Goal: Task Accomplishment & Management: Manage account settings

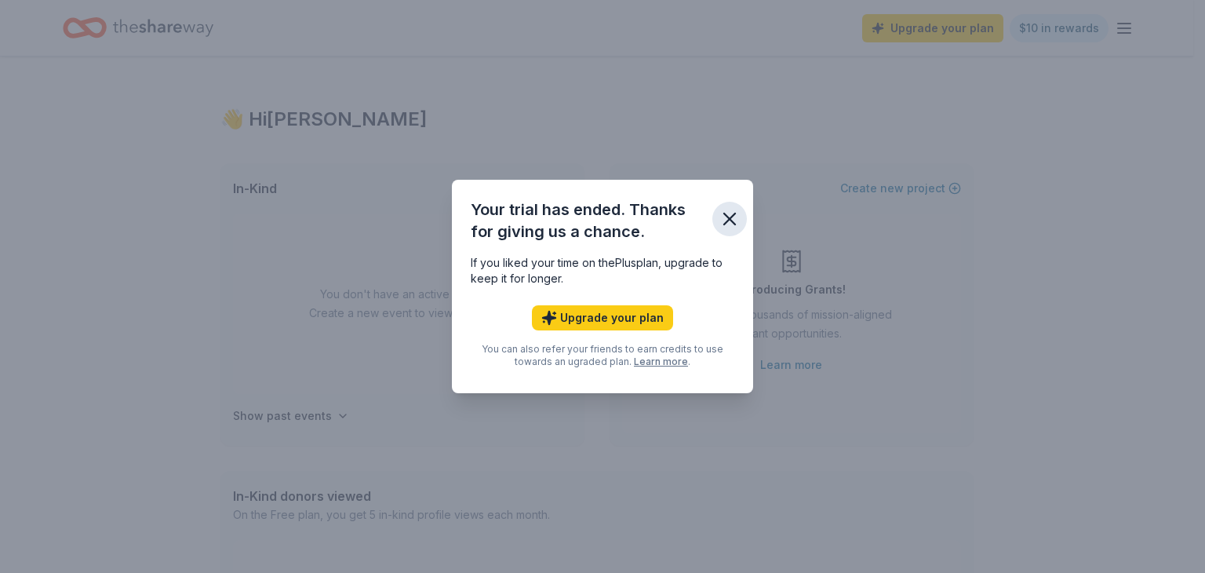
click at [729, 217] on icon "button" at bounding box center [729, 218] width 11 height 11
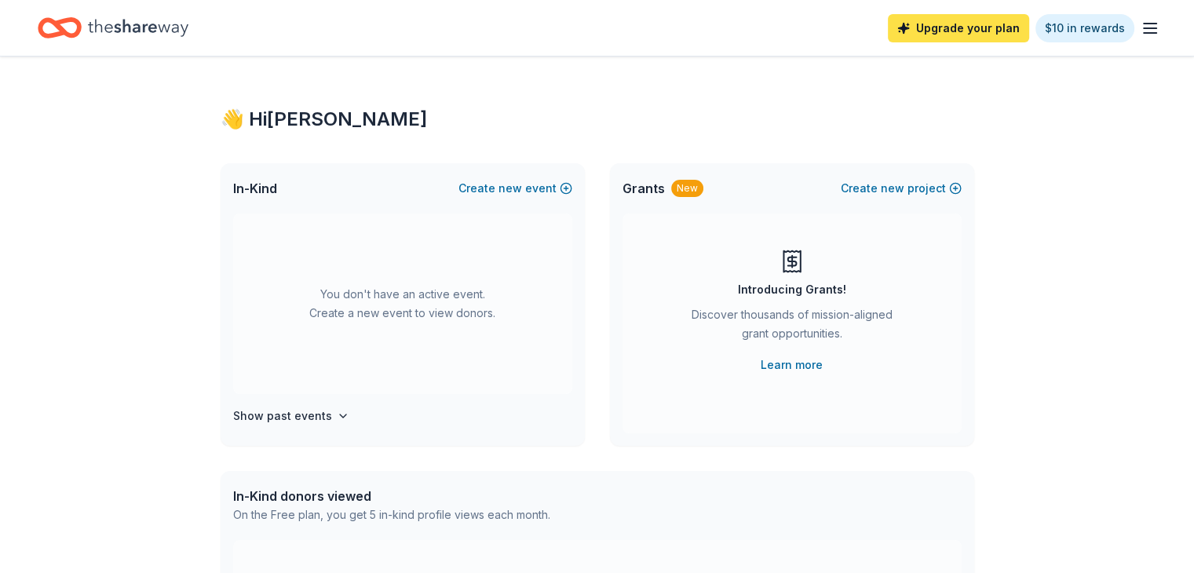
click at [961, 28] on link "Upgrade your plan" at bounding box center [958, 28] width 141 height 28
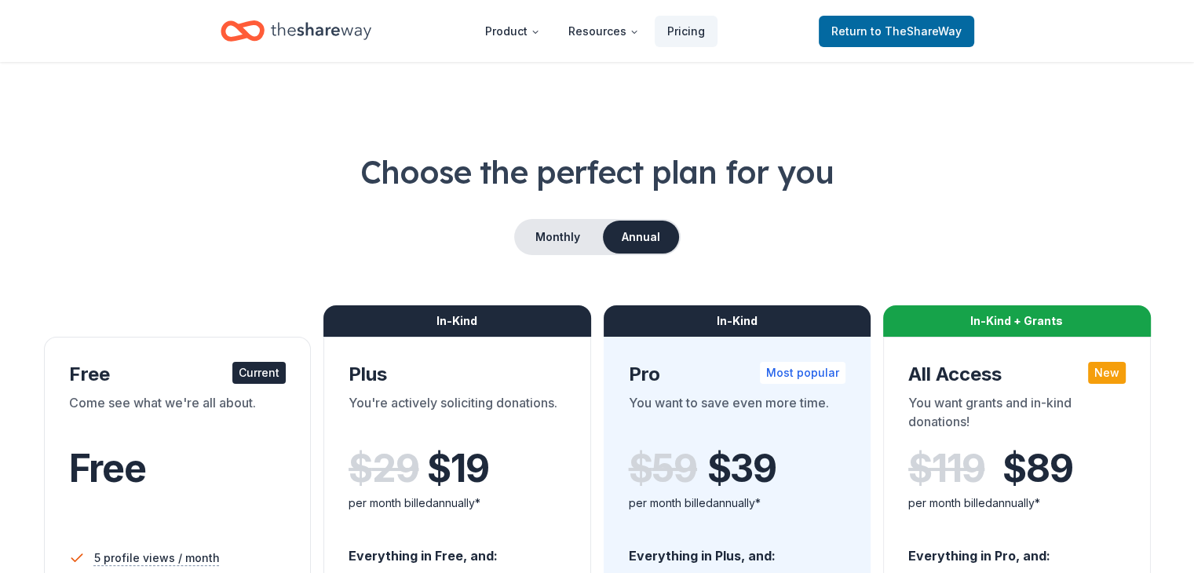
click at [961, 28] on link "Return to TheShareWay" at bounding box center [896, 31] width 155 height 31
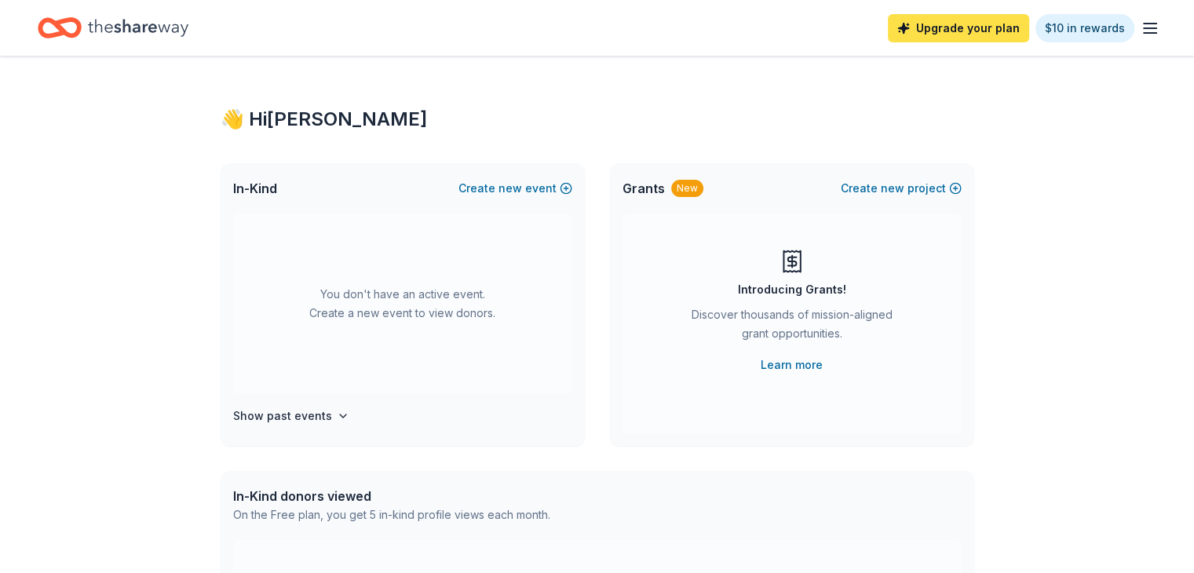
click at [970, 27] on link "Upgrade your plan" at bounding box center [958, 28] width 141 height 28
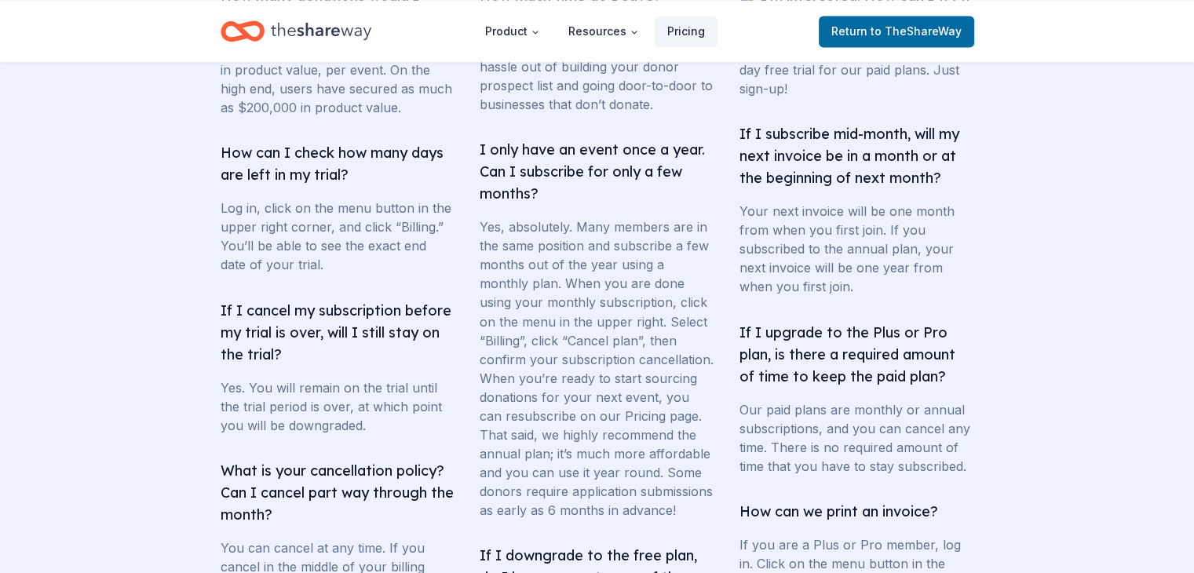
scroll to position [2677, 0]
